Goal: Task Accomplishment & Management: Use online tool/utility

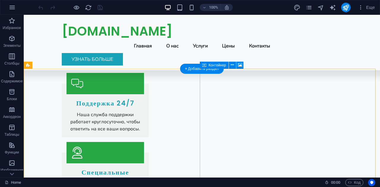
scroll to position [1383, 0]
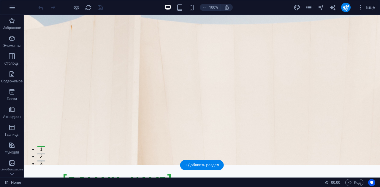
scroll to position [0, 0]
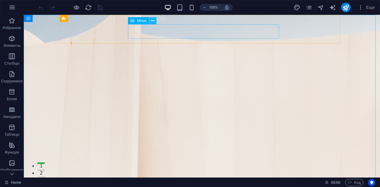
click at [154, 23] on icon at bounding box center [152, 21] width 3 height 6
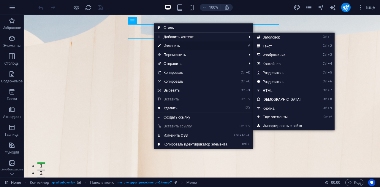
drag, startPoint x: 44, startPoint y: 36, endPoint x: 166, endPoint y: 46, distance: 121.9
click at [166, 46] on link "⏎ Изменить" at bounding box center [192, 46] width 77 height 9
select select
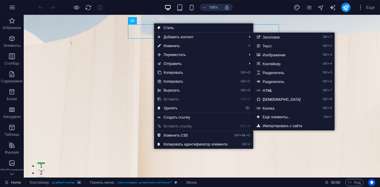
select select
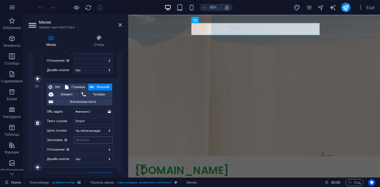
scroll to position [267, 0]
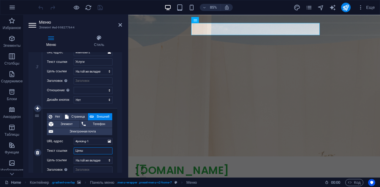
drag, startPoint x: 87, startPoint y: 151, endPoint x: 64, endPoint y: 151, distance: 23.2
click at [64, 151] on div "Текст ссылки Цены" at bounding box center [80, 151] width 66 height 7
type input "Ката"
select select
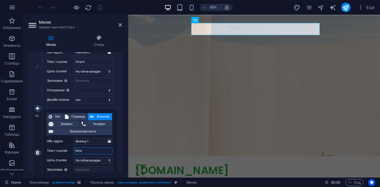
select select
type input "Каталог"
select select
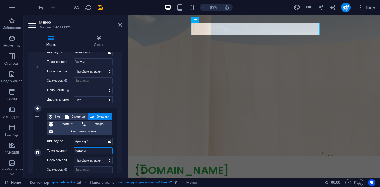
select select
type input "Каталог"
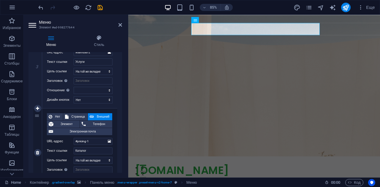
click at [114, 149] on div "Нет Страница Внешний Элемент Телефон Электронная почта Страница Home Subpage Le…" at bounding box center [79, 153] width 75 height 89
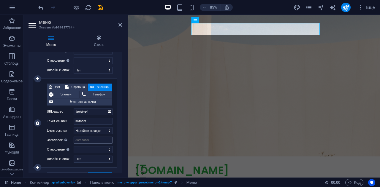
scroll to position [327, 0]
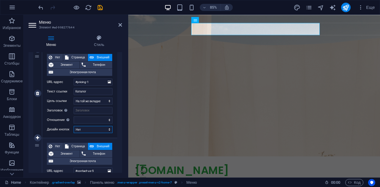
click at [102, 128] on select "[PERSON_NAME] умолчанию Первичная Вторичная" at bounding box center [93, 129] width 39 height 7
click at [115, 124] on div "Нет Страница Внешний Элемент Телефон Электронная почта Страница Home Subpage Le…" at bounding box center [79, 93] width 75 height 89
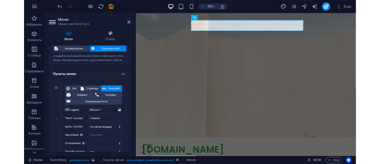
scroll to position [0, 0]
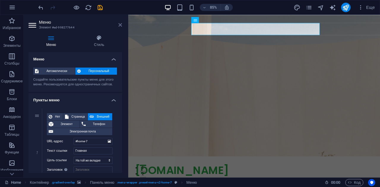
click at [121, 23] on icon at bounding box center [121, 25] width 4 height 5
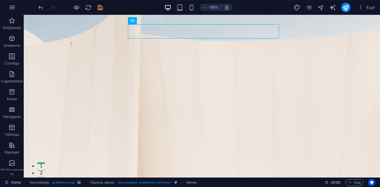
click at [97, 7] on icon "save" at bounding box center [100, 7] width 7 height 7
checkbox input "false"
